Goal: Task Accomplishment & Management: Complete application form

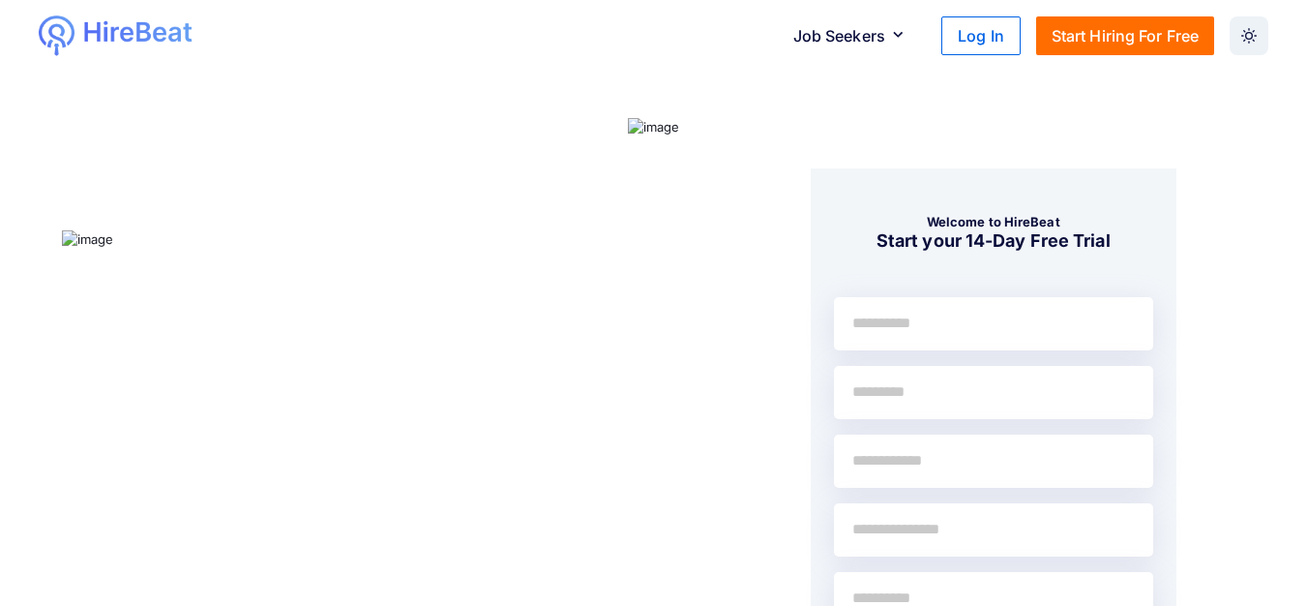
click at [1134, 33] on button "Start Hiring For Free" at bounding box center [1125, 35] width 178 height 39
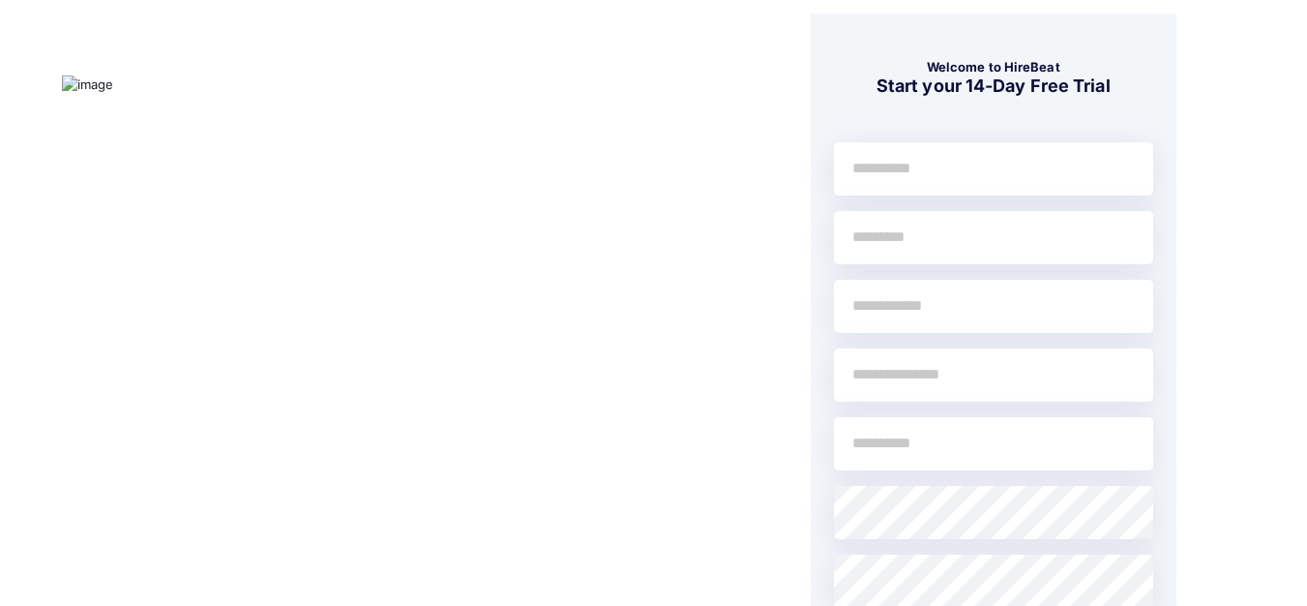
scroll to position [139, 0]
